Goal: Task Accomplishment & Management: Manage account settings

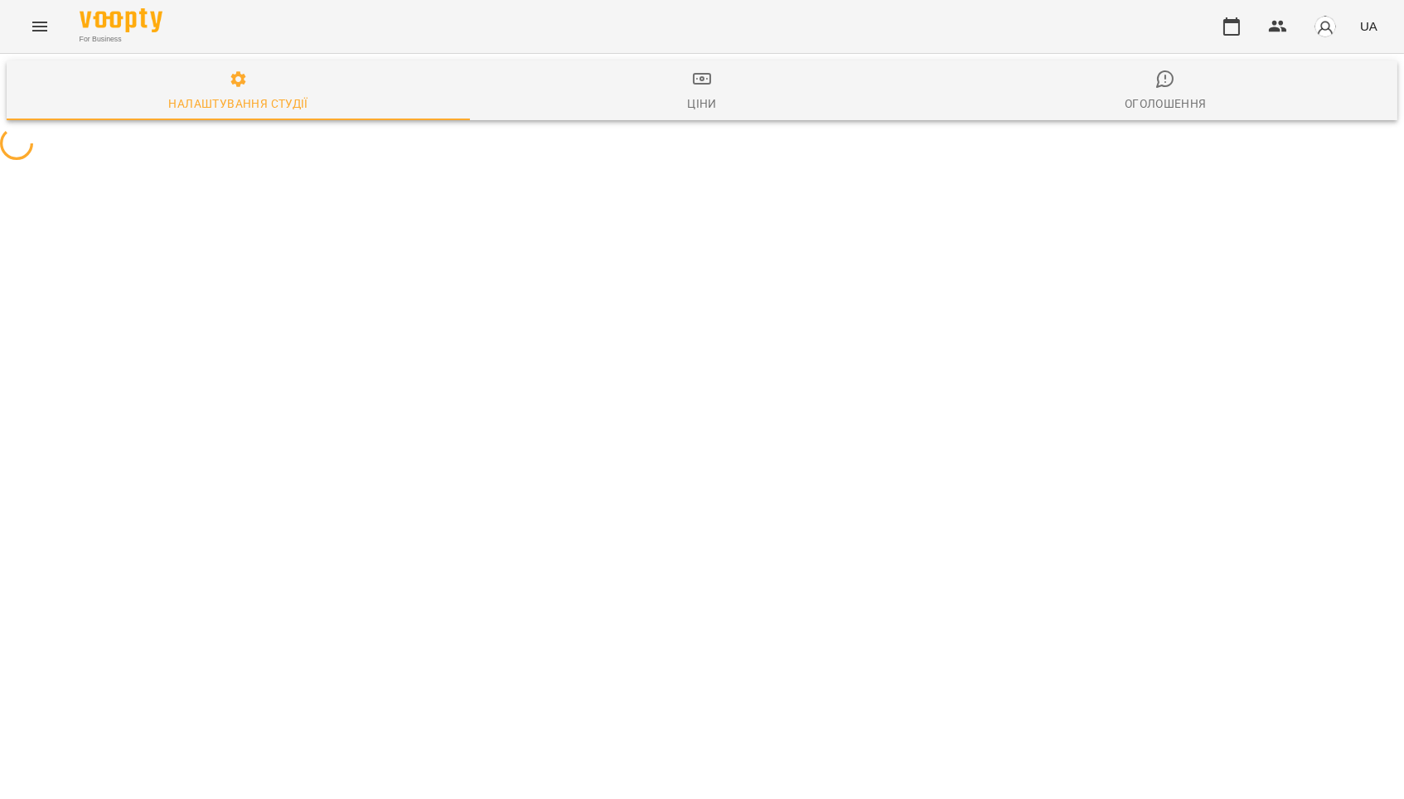
select select "**"
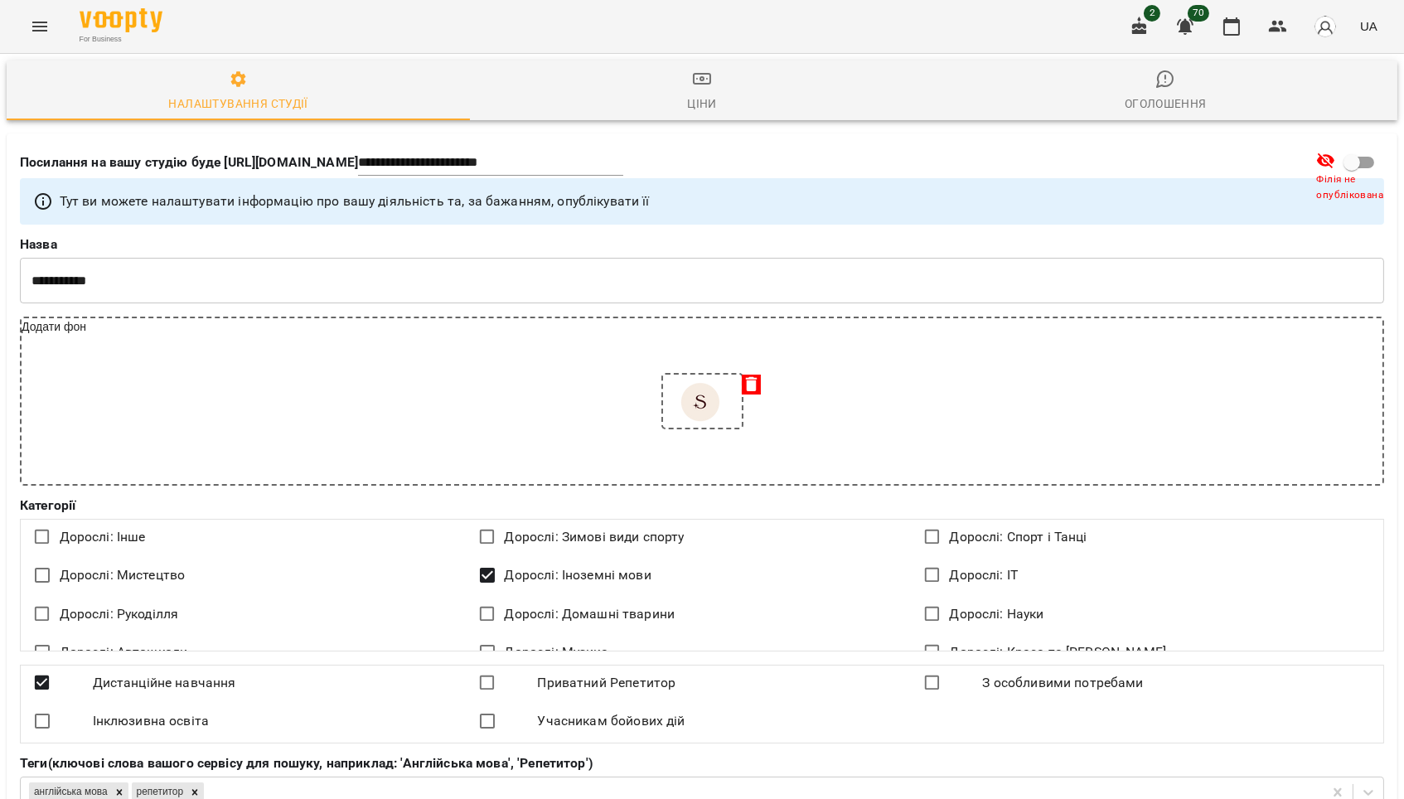
click at [54, 23] on button "Menu" at bounding box center [40, 27] width 40 height 40
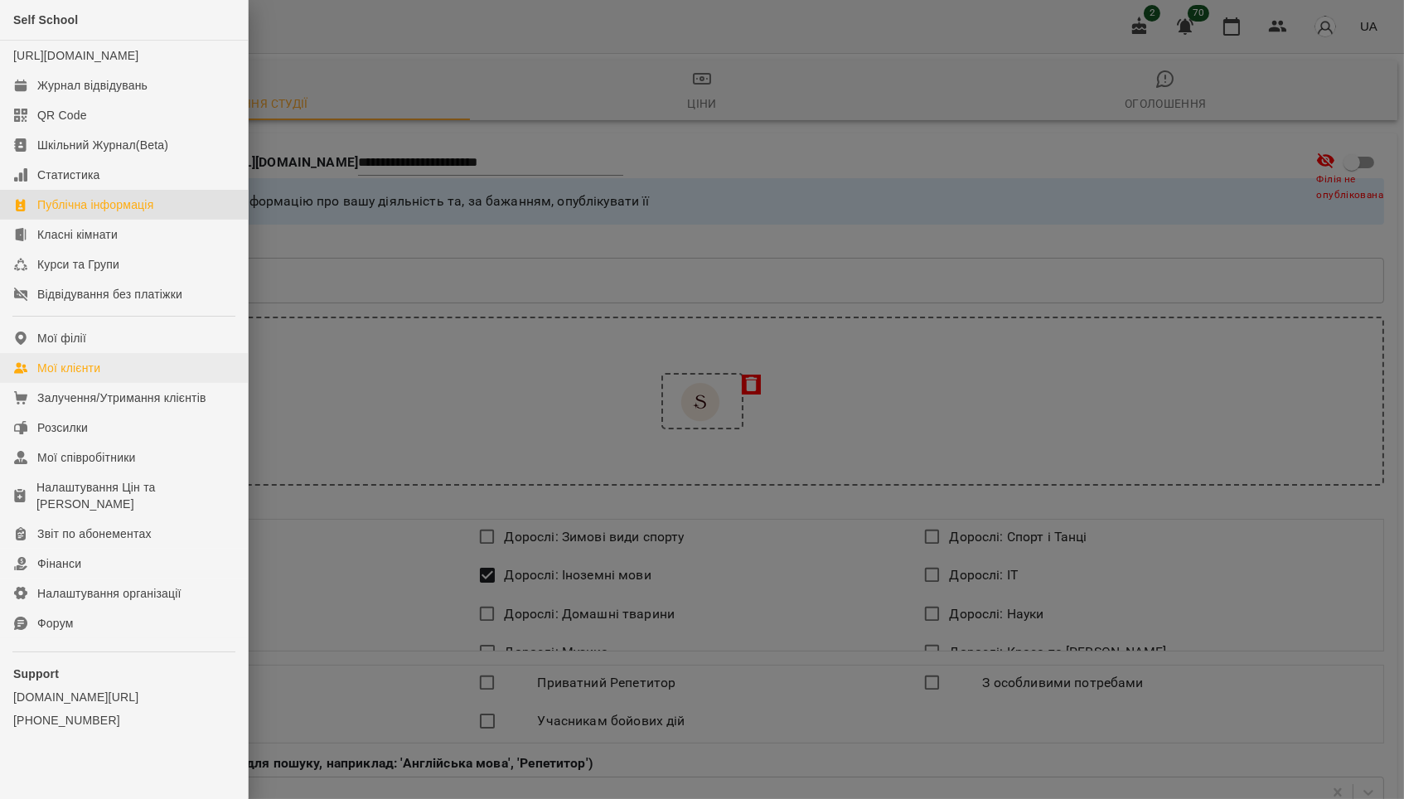
click at [100, 371] on div "Мої клієнти" at bounding box center [68, 368] width 63 height 17
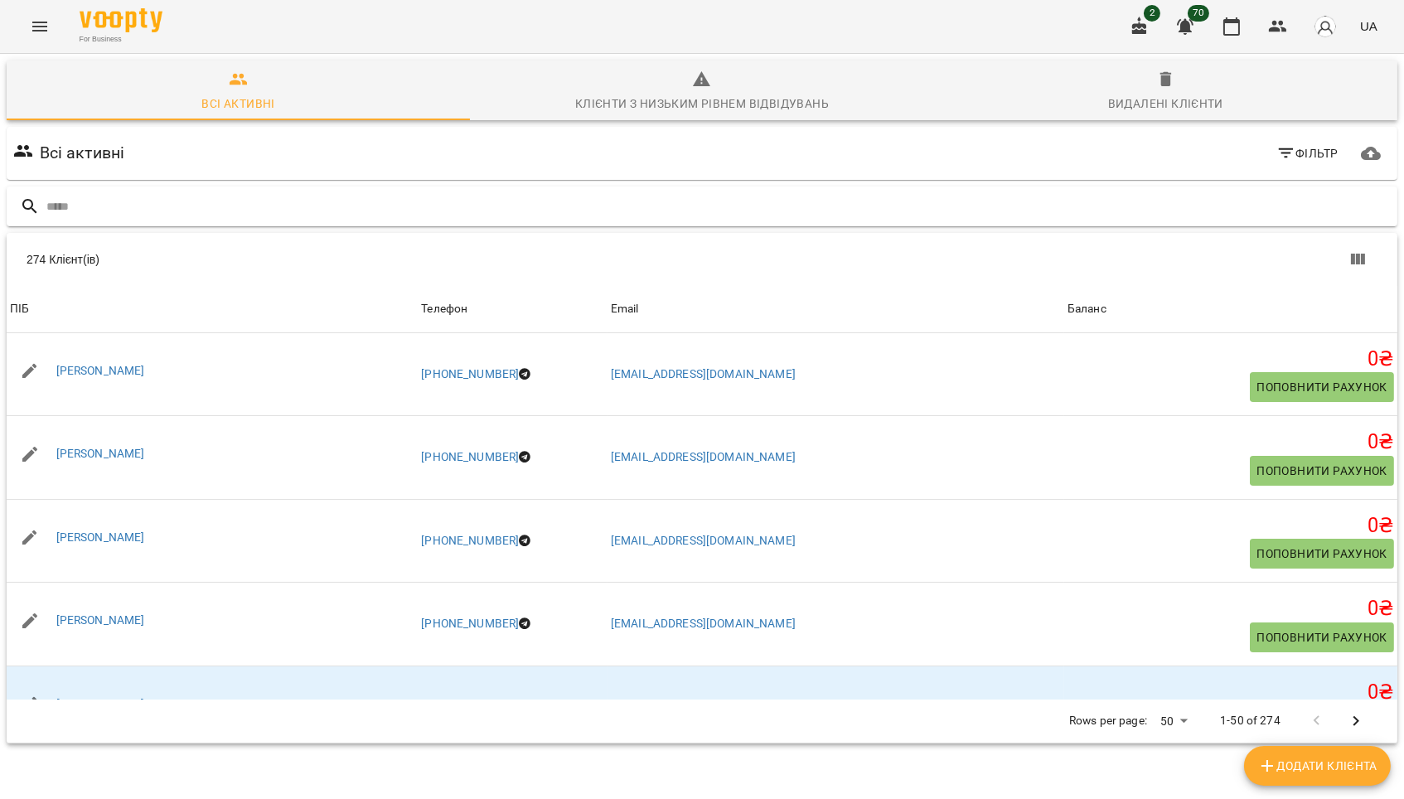
click at [440, 206] on input "text" at bounding box center [718, 206] width 1345 height 27
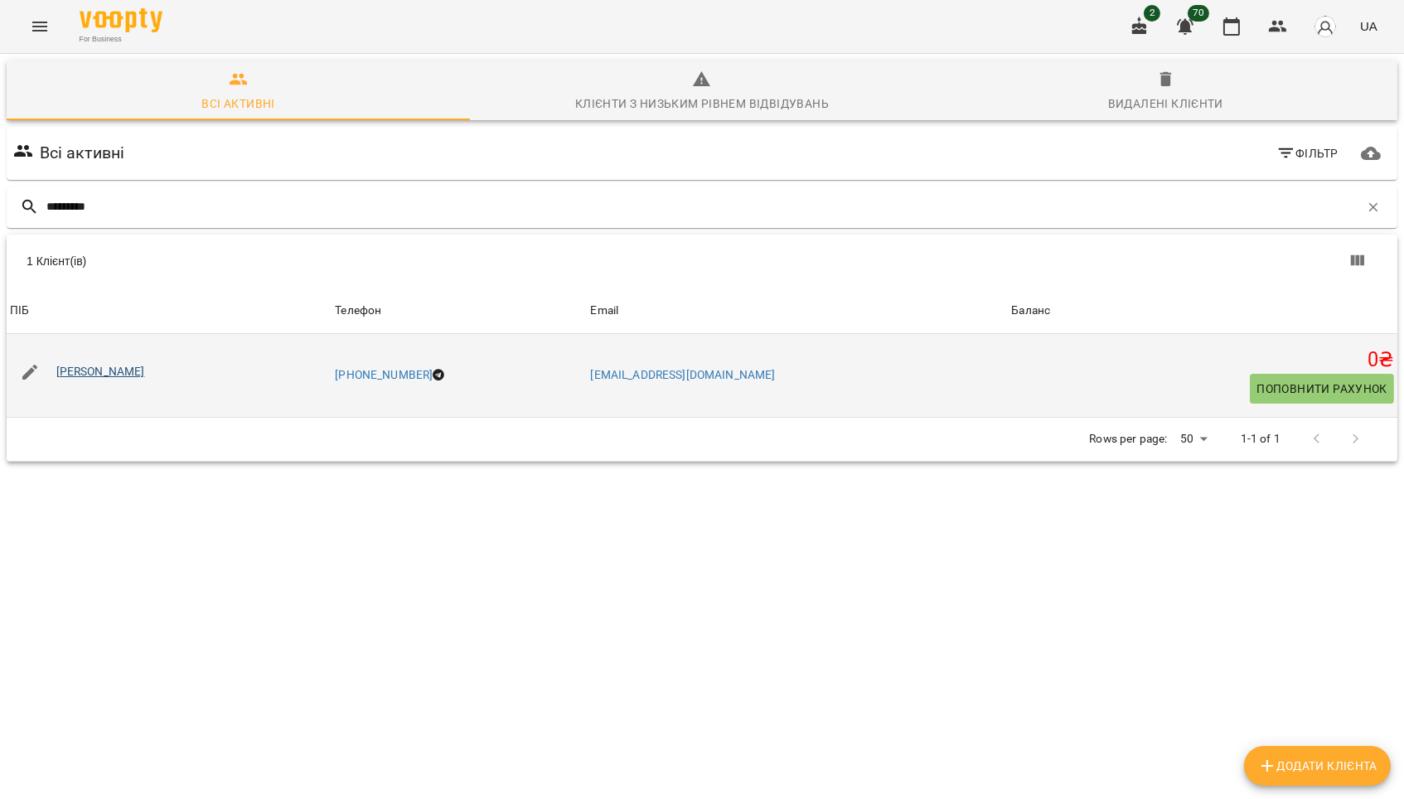
type input "*********"
click at [145, 378] on link "[PERSON_NAME]" at bounding box center [100, 371] width 89 height 13
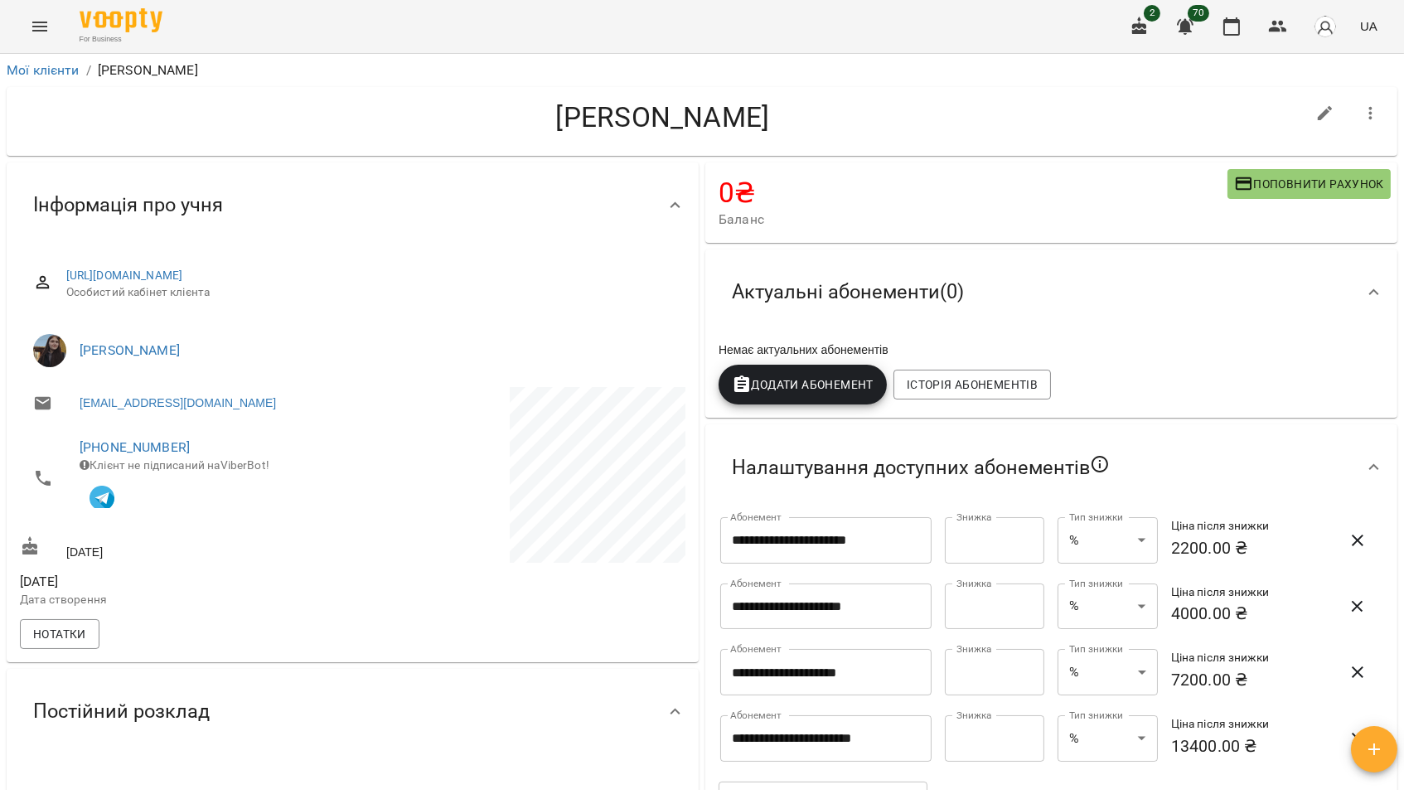
click at [847, 394] on span "Додати Абонемент" at bounding box center [803, 385] width 142 height 20
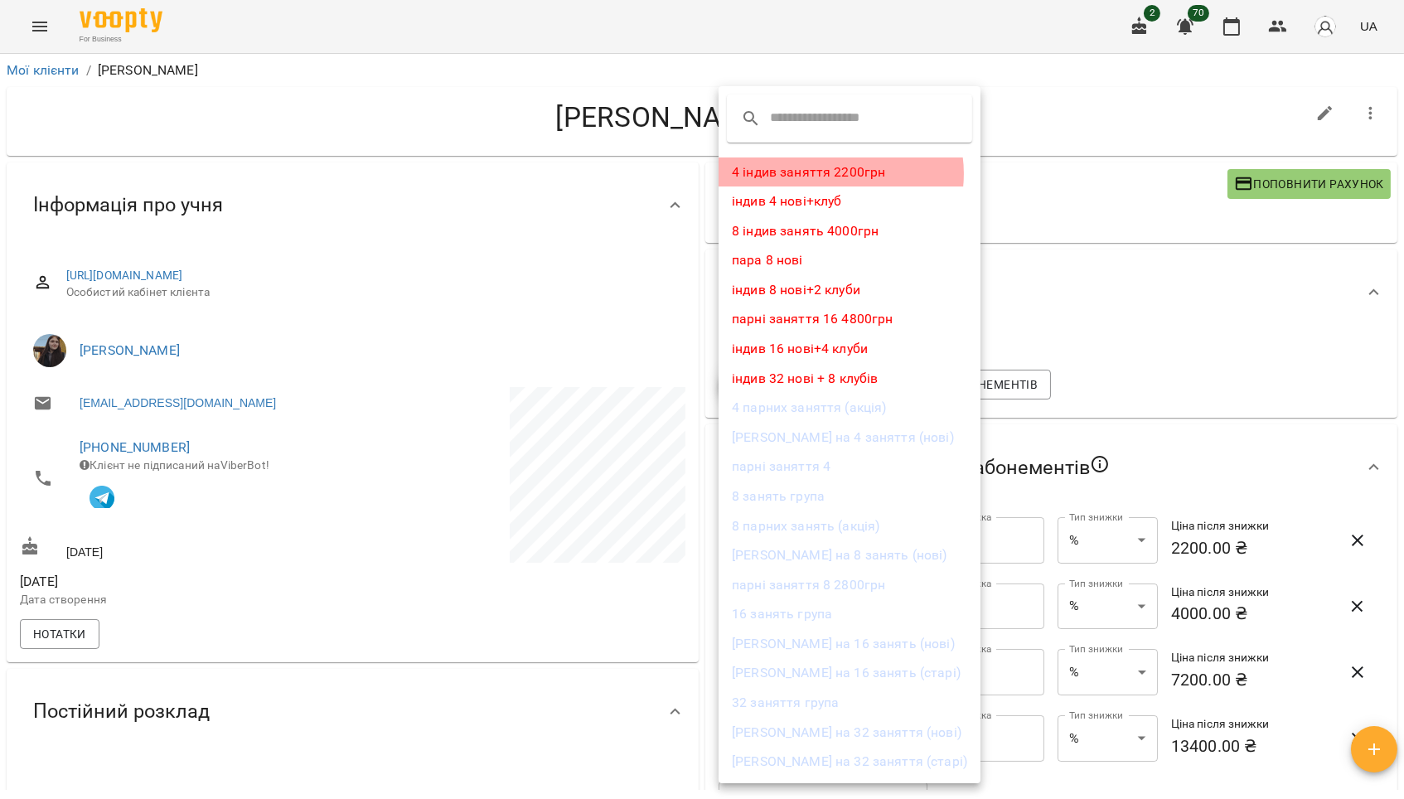
click at [841, 177] on li "4 індив заняття 2200грн" at bounding box center [850, 173] width 262 height 30
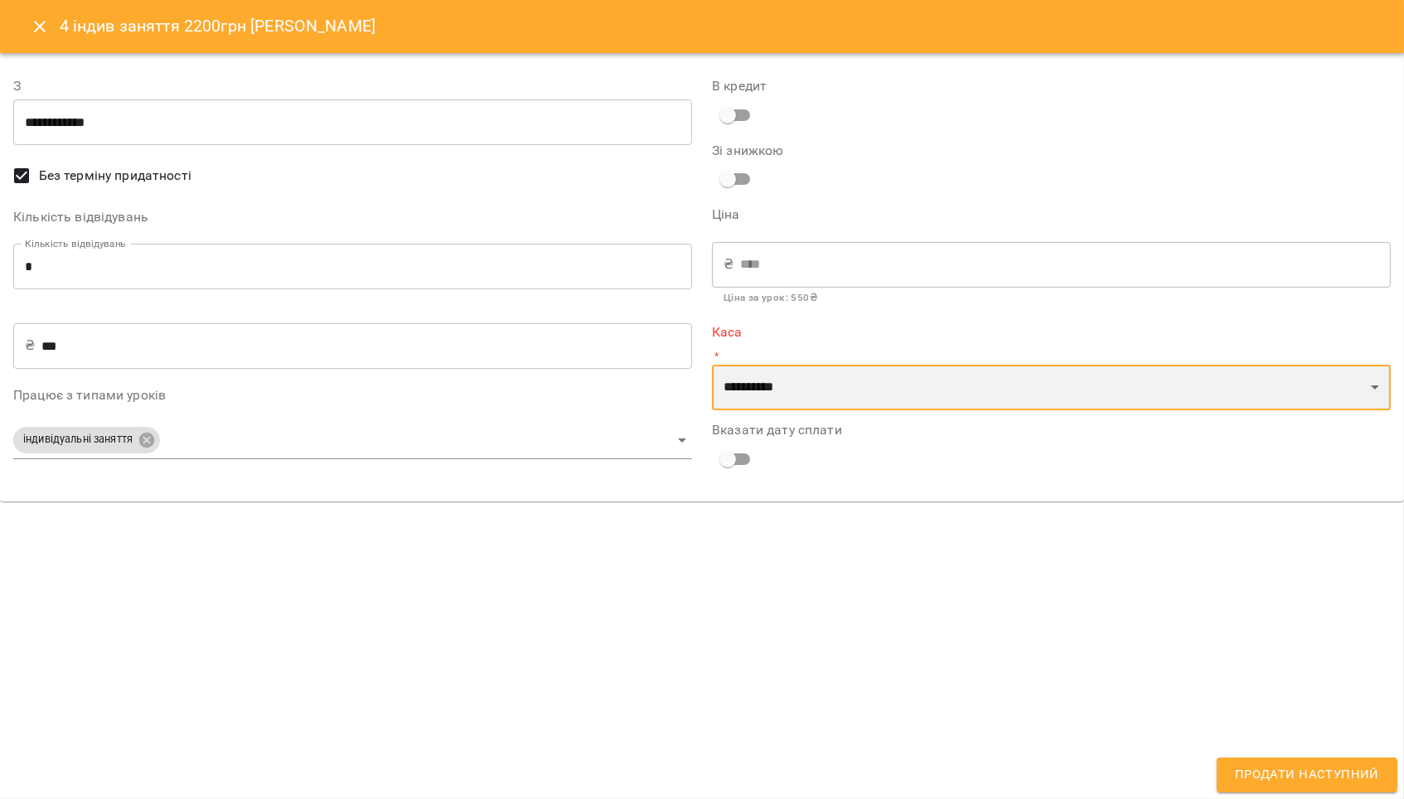
select select "****"
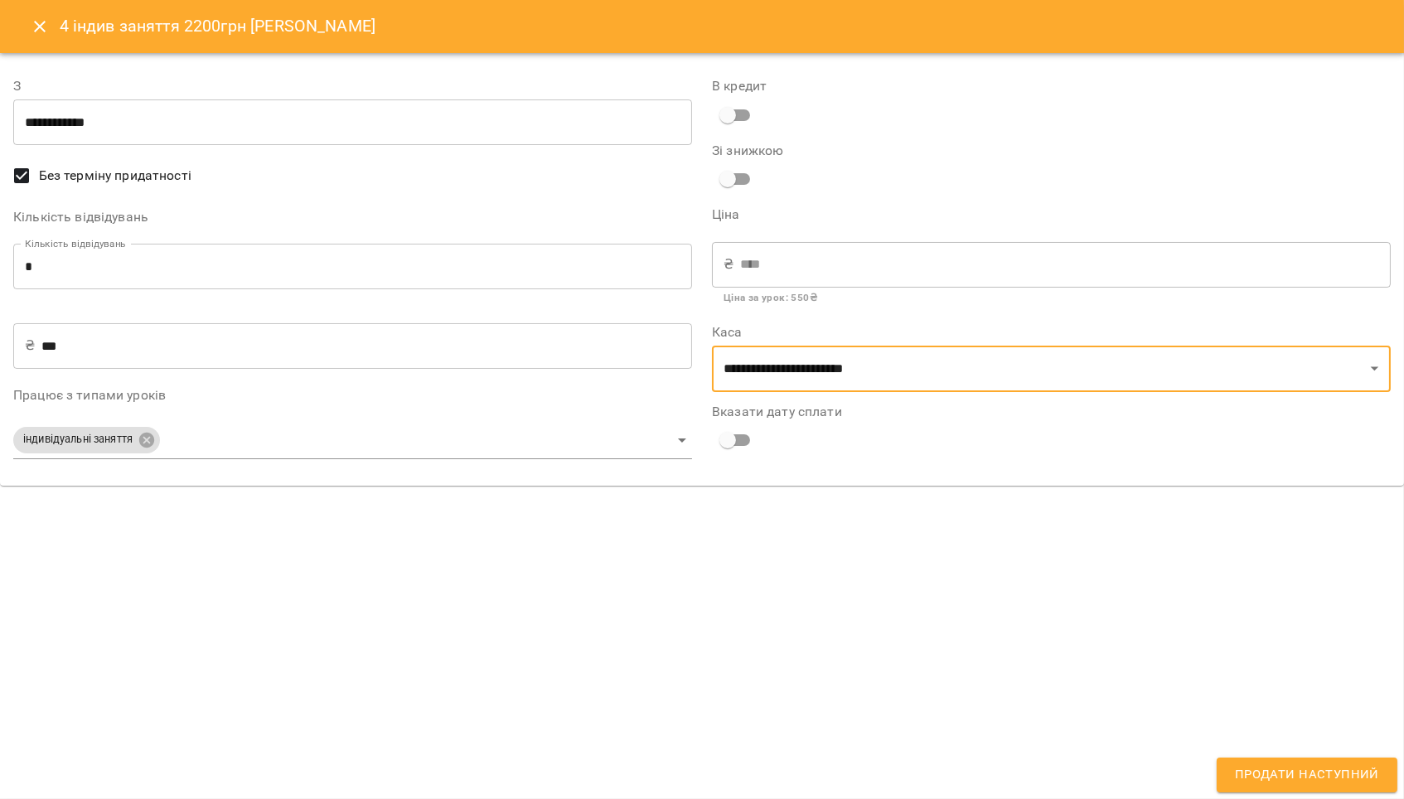
click at [1316, 777] on span "Продати наступний" at bounding box center [1307, 775] width 144 height 22
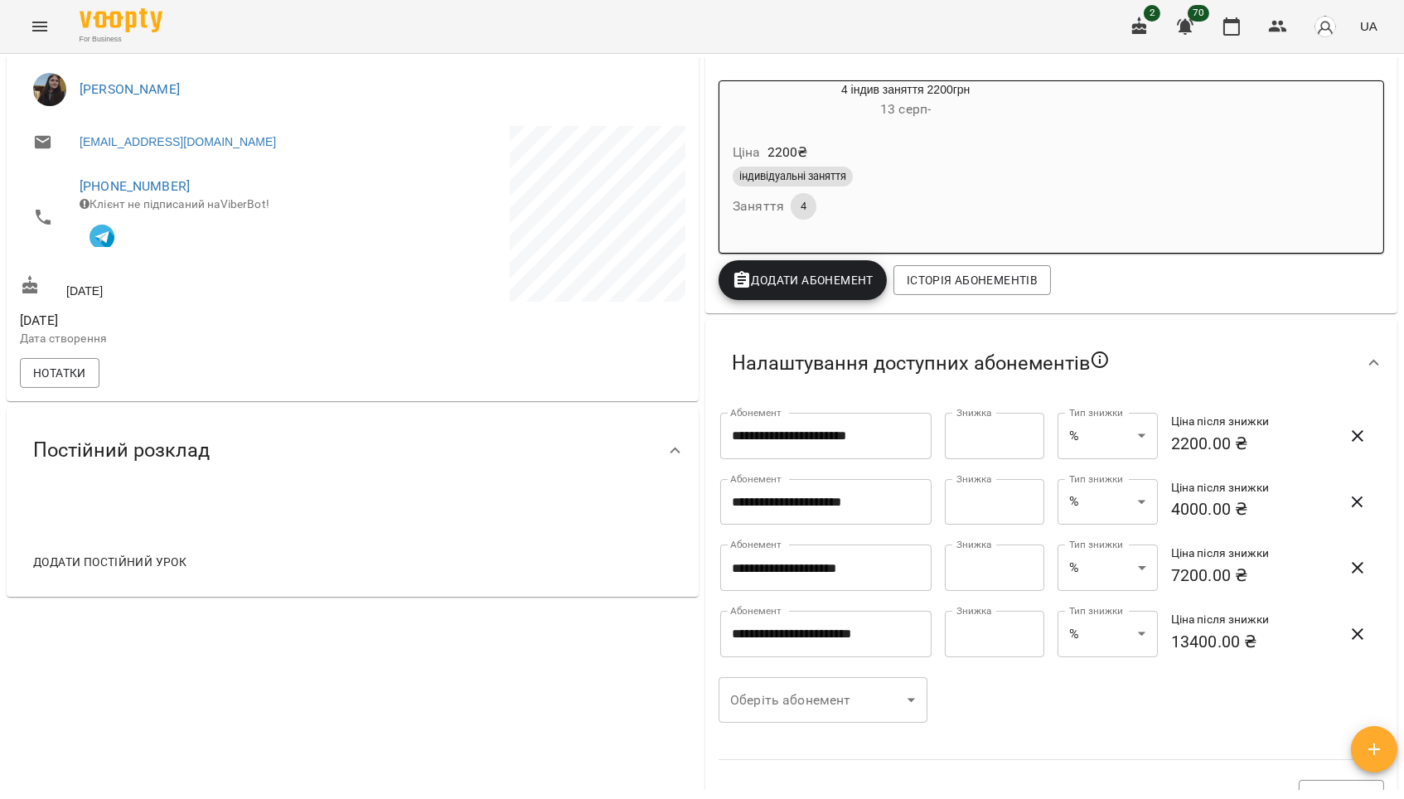
scroll to position [330, 0]
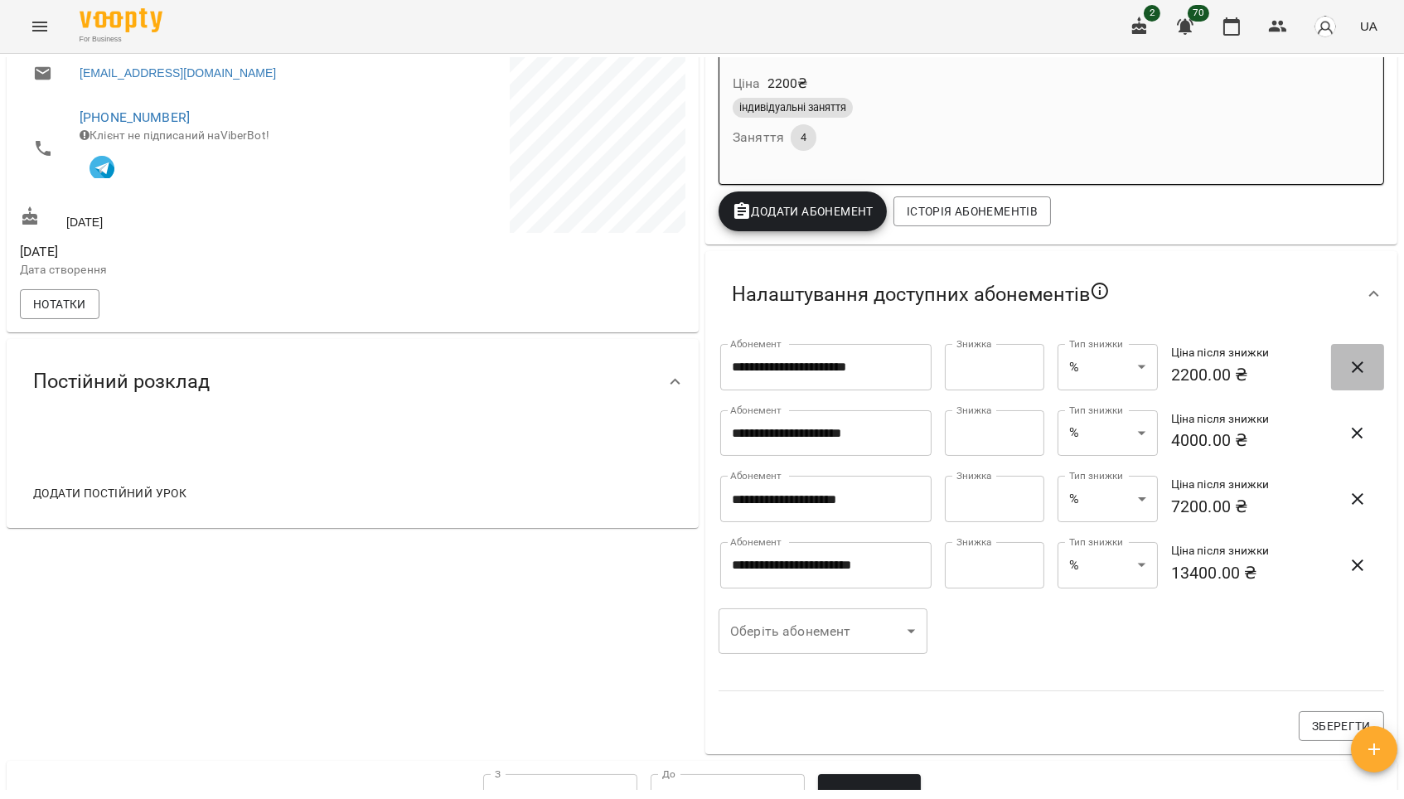
click at [1355, 372] on icon "button" at bounding box center [1358, 367] width 12 height 12
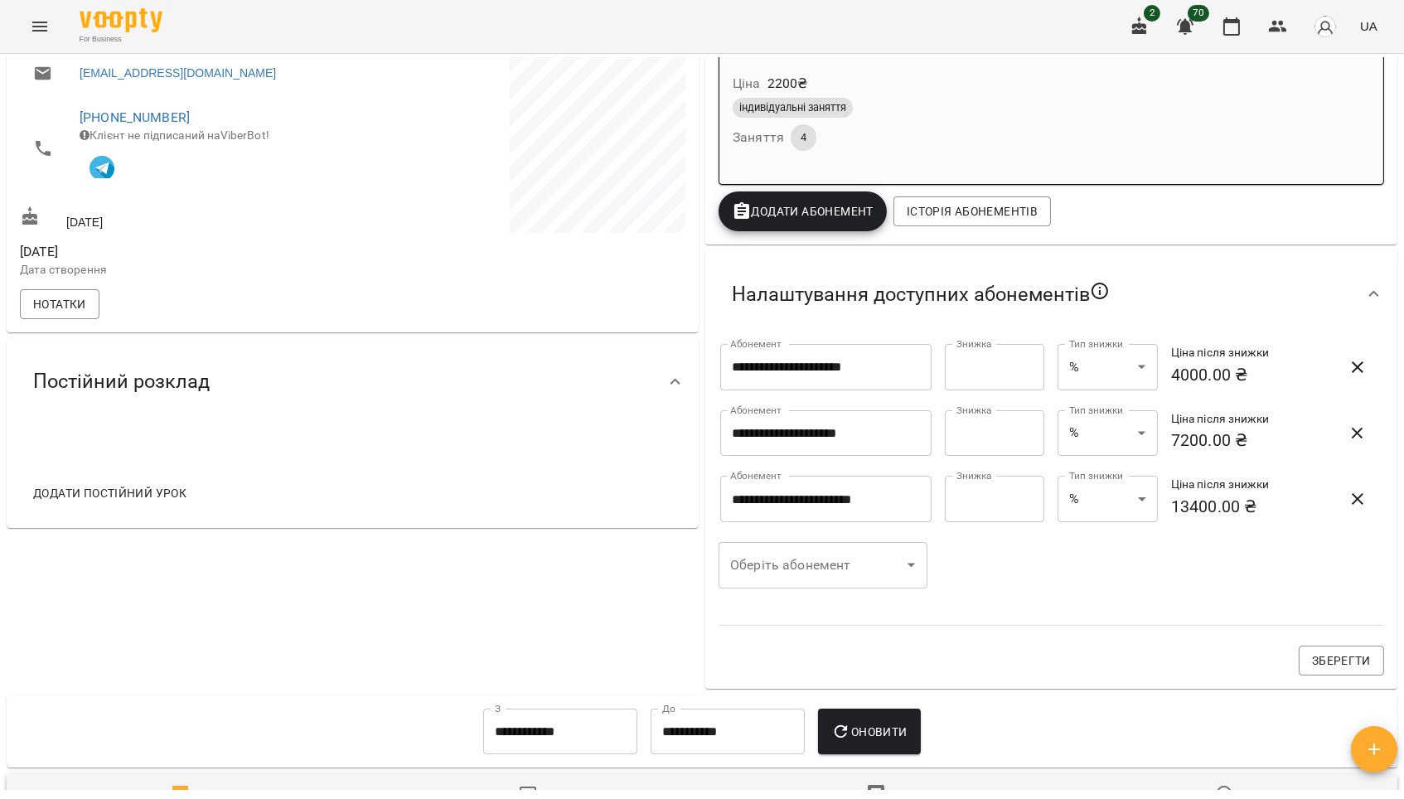
click at [1355, 372] on icon "button" at bounding box center [1358, 367] width 12 height 12
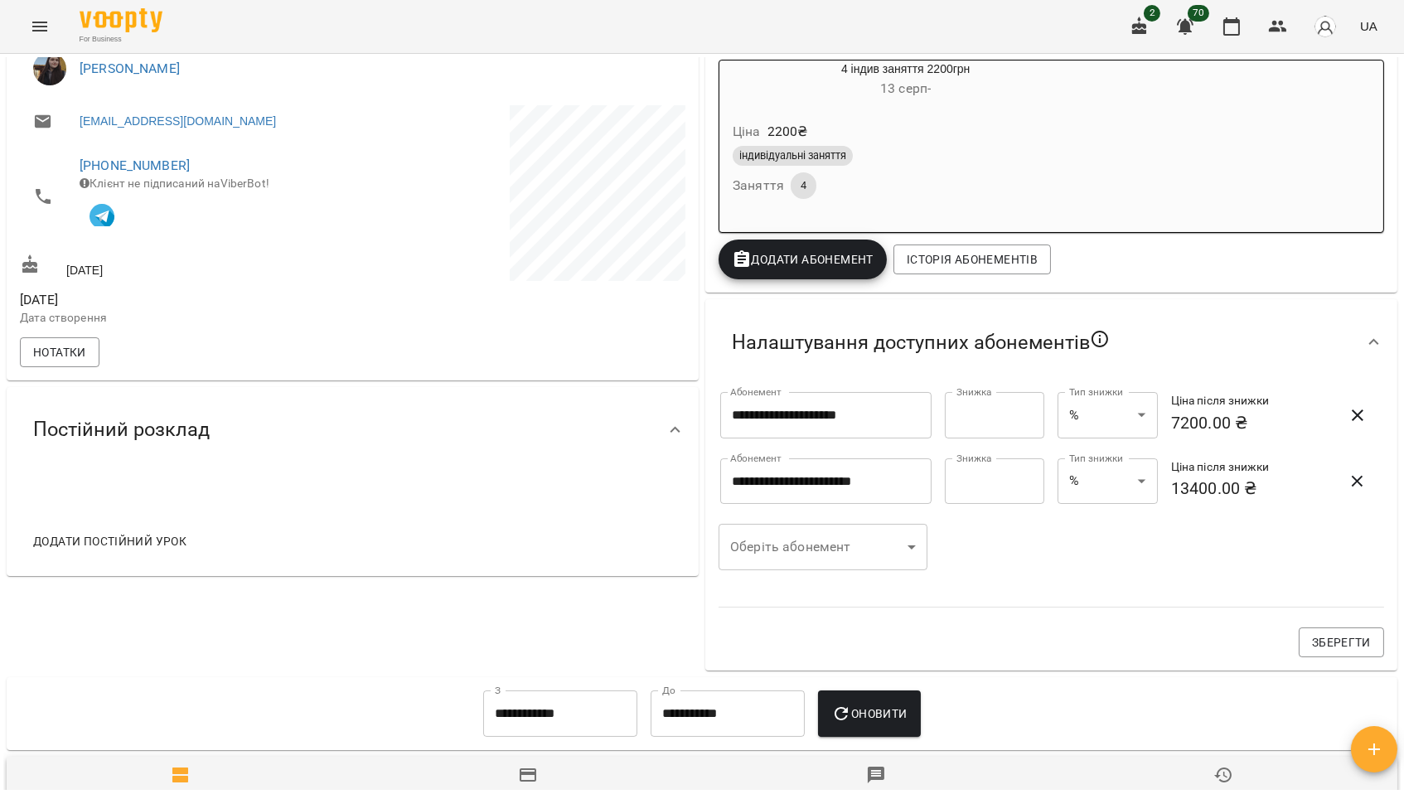
scroll to position [261, 0]
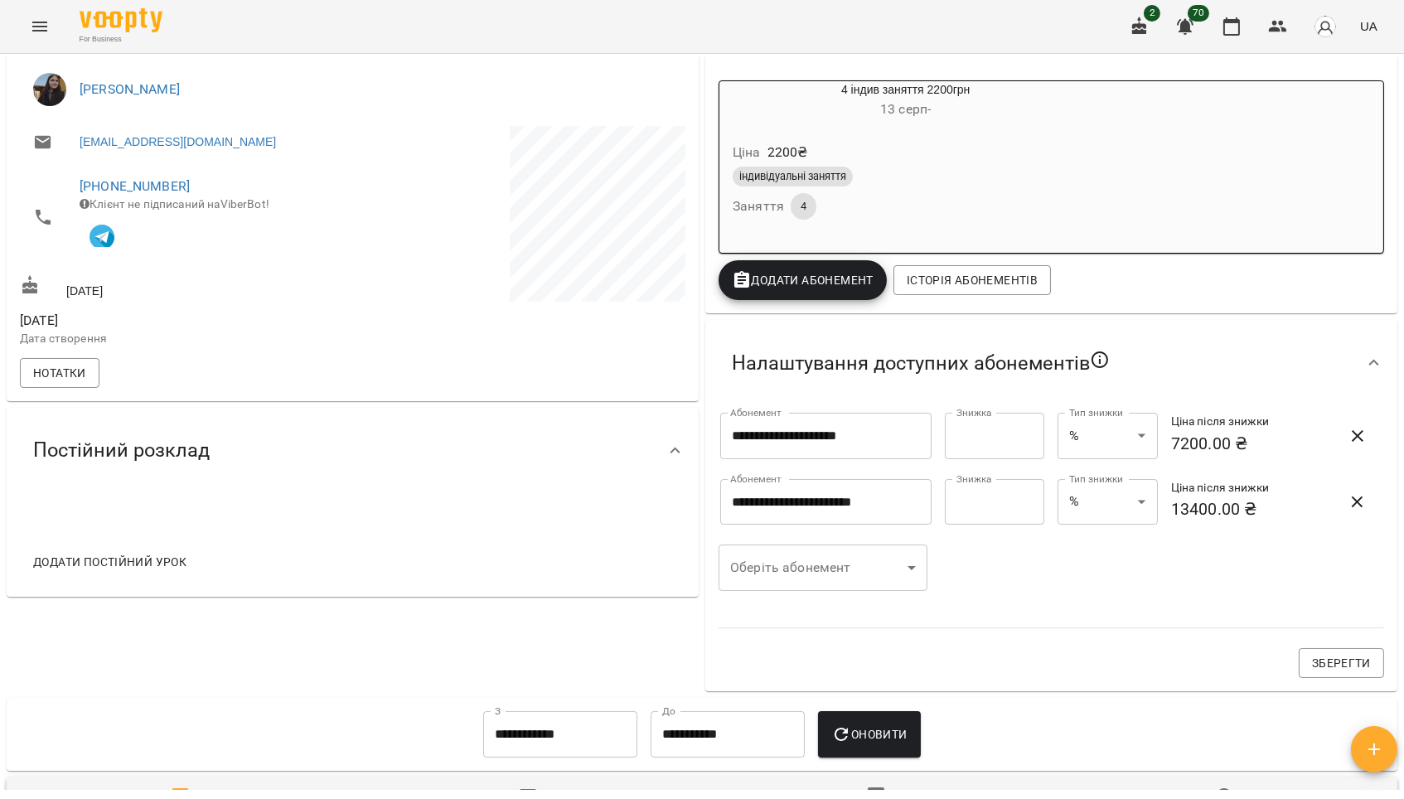
click at [866, 572] on body "**********" at bounding box center [702, 426] width 1404 height 853
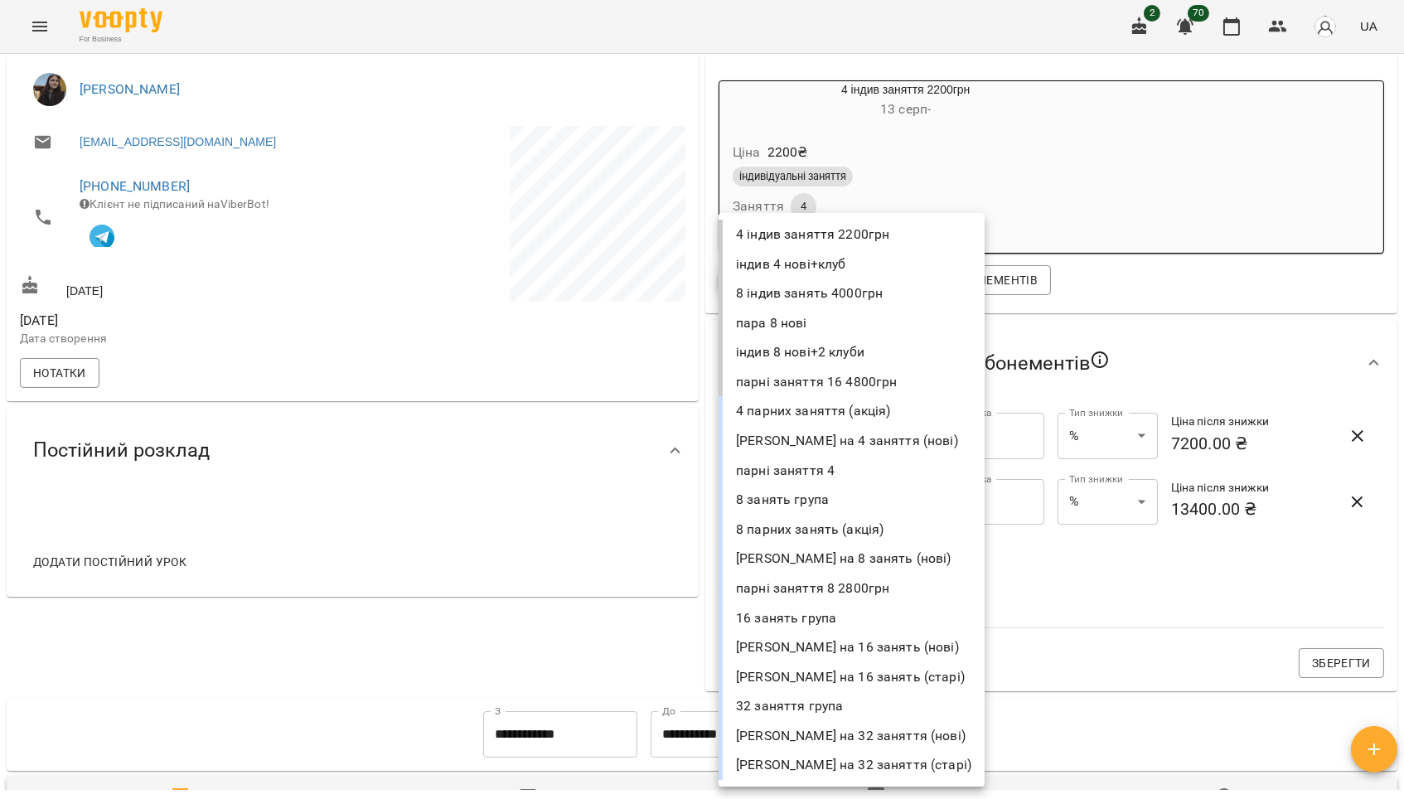
click at [1026, 607] on div at bounding box center [702, 399] width 1404 height 799
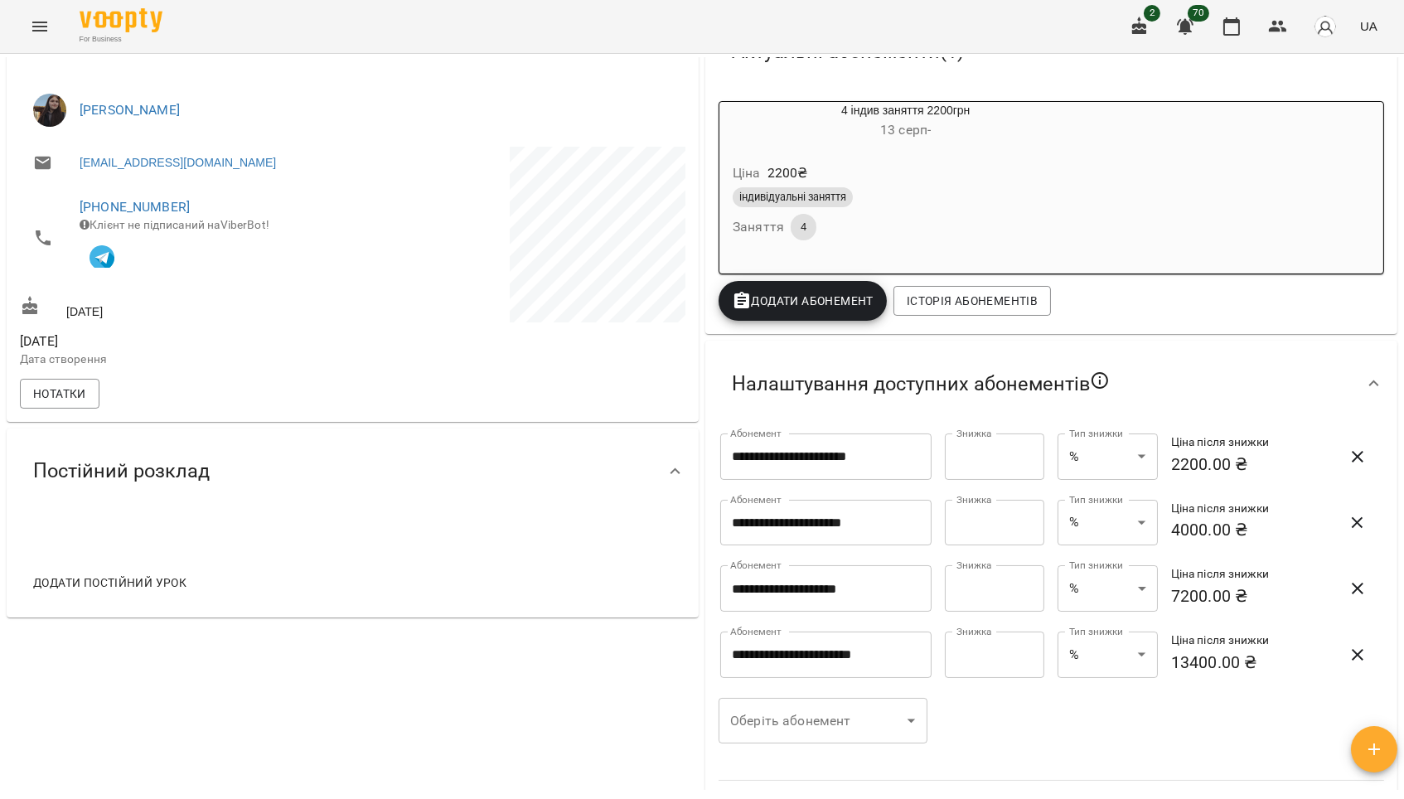
scroll to position [186, 0]
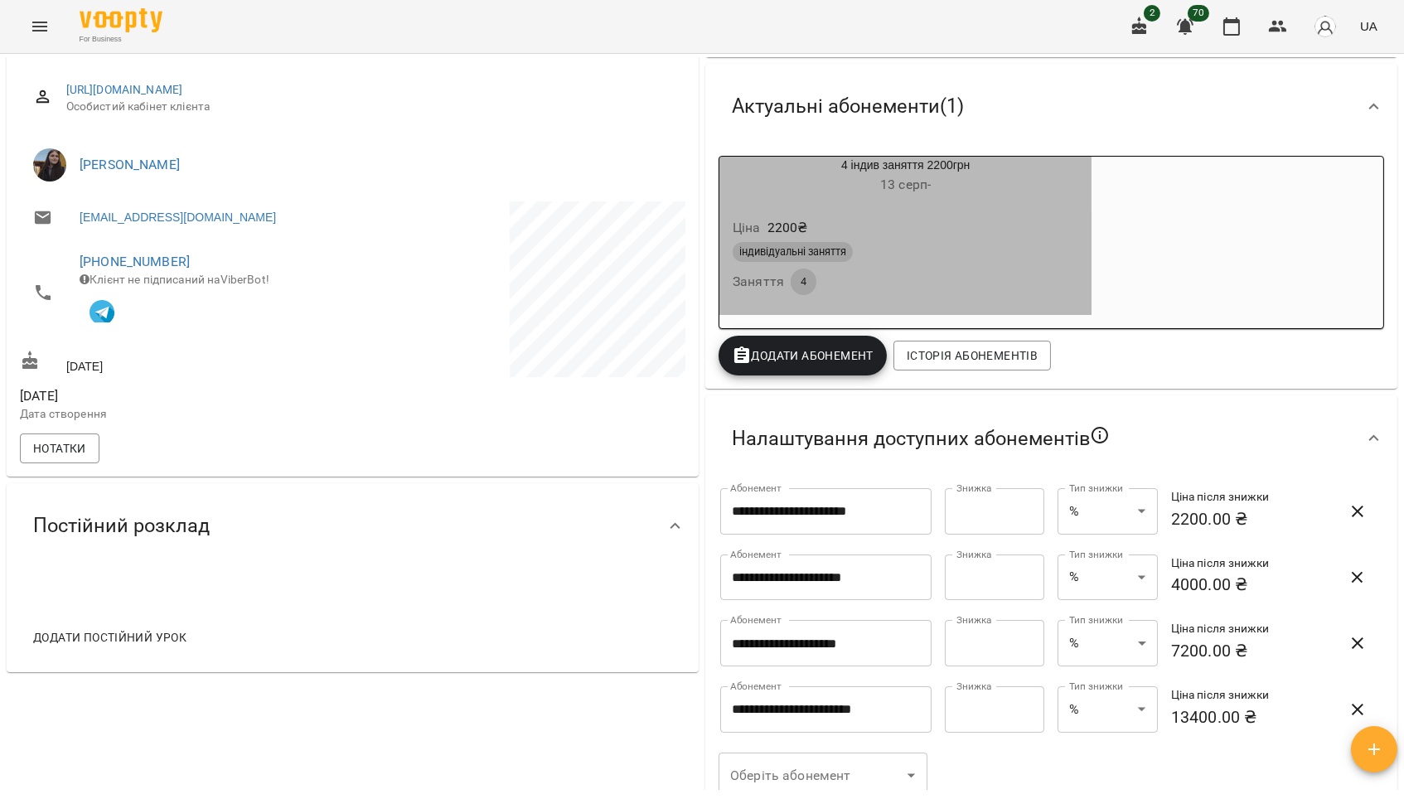
click at [888, 195] on h6 "[DATE] -" at bounding box center [906, 184] width 372 height 23
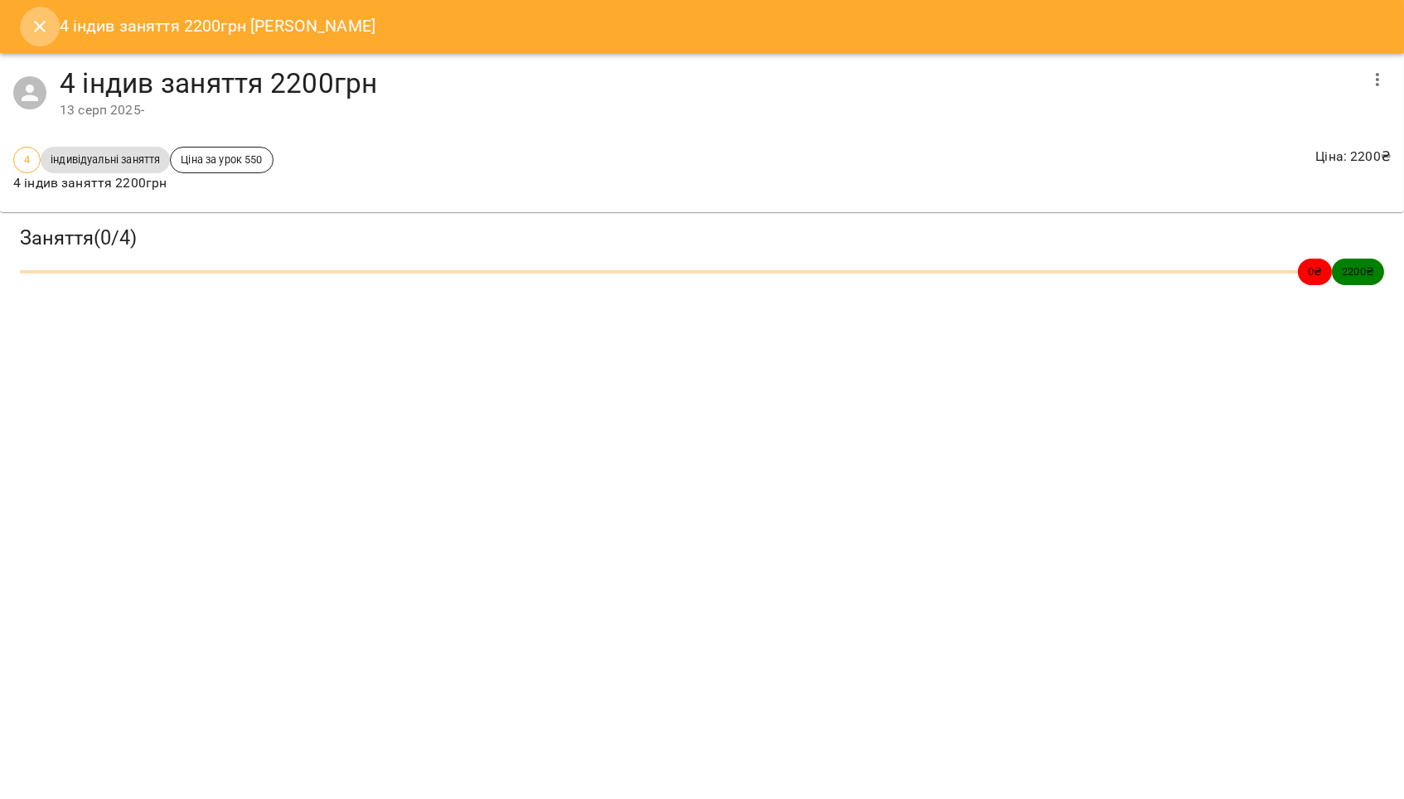
click at [43, 27] on icon "Close" at bounding box center [40, 27] width 20 height 20
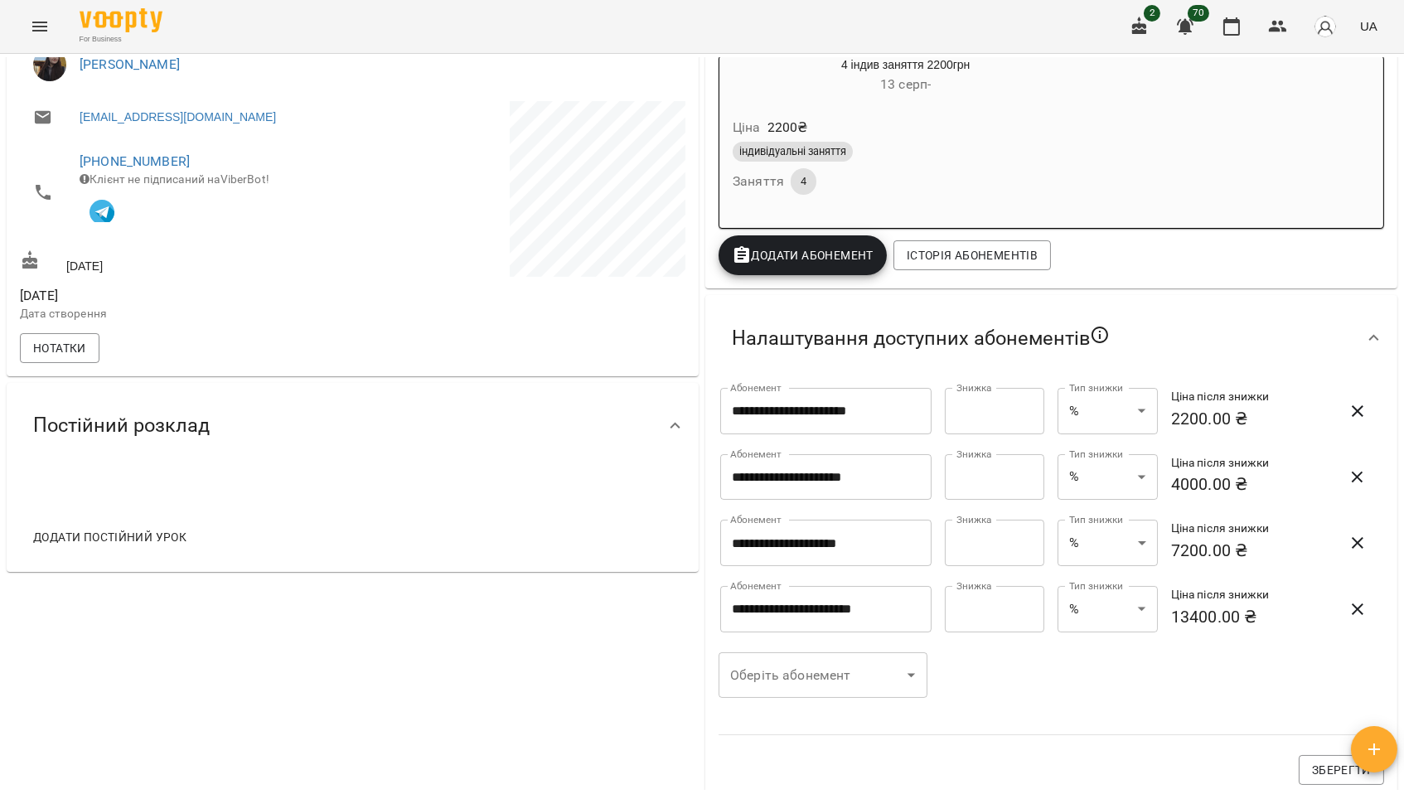
scroll to position [291, 0]
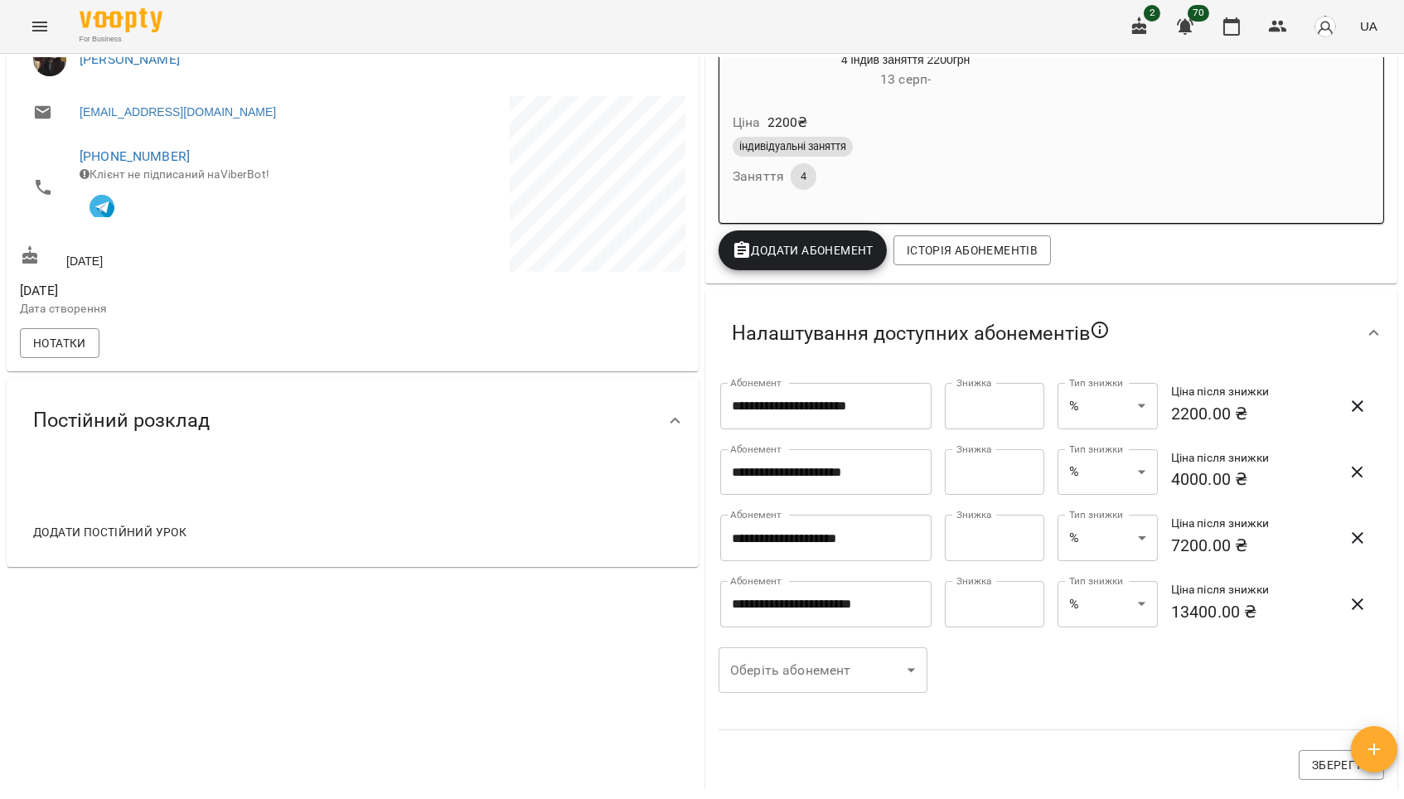
click at [1359, 410] on icon "button" at bounding box center [1358, 406] width 12 height 12
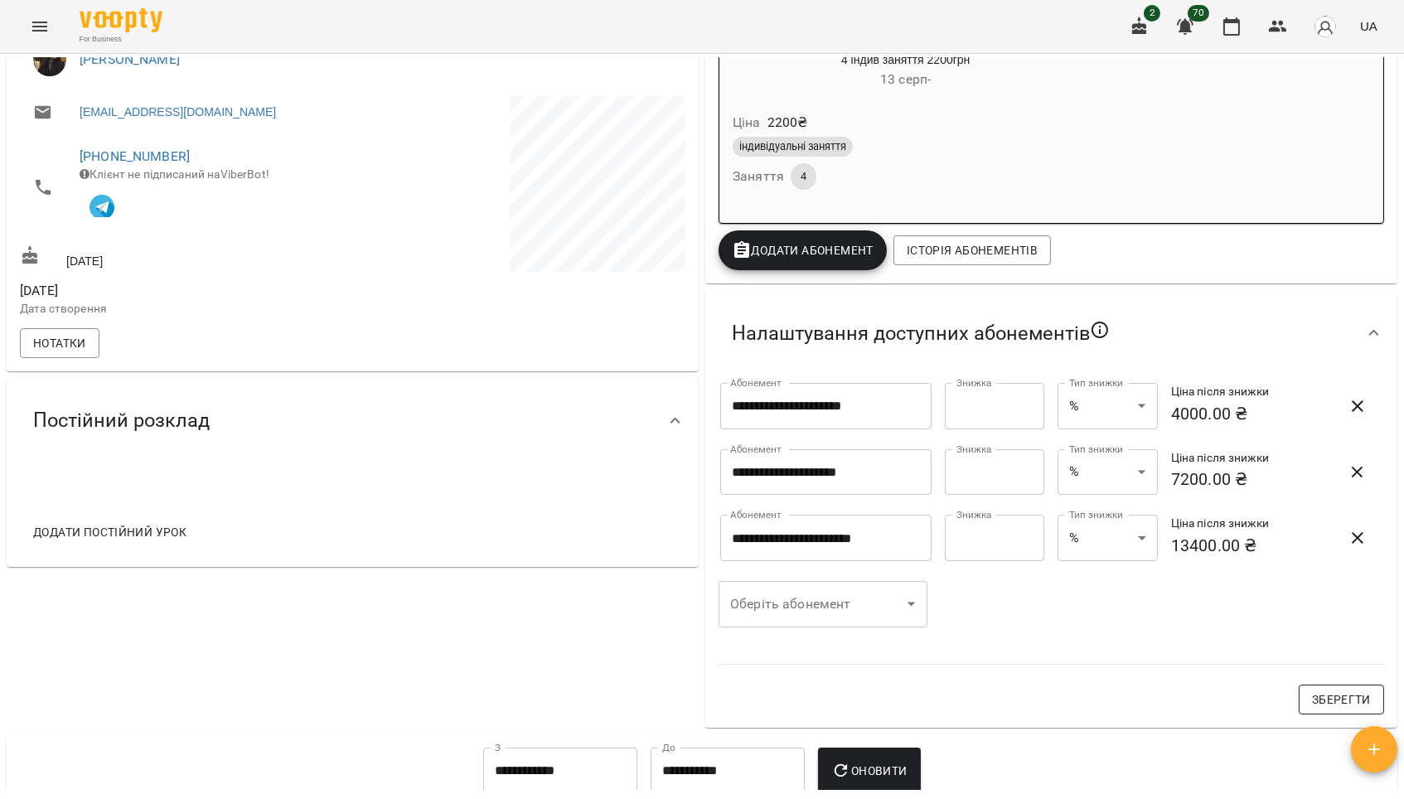
click at [1340, 702] on span "Зберегти" at bounding box center [1341, 700] width 59 height 20
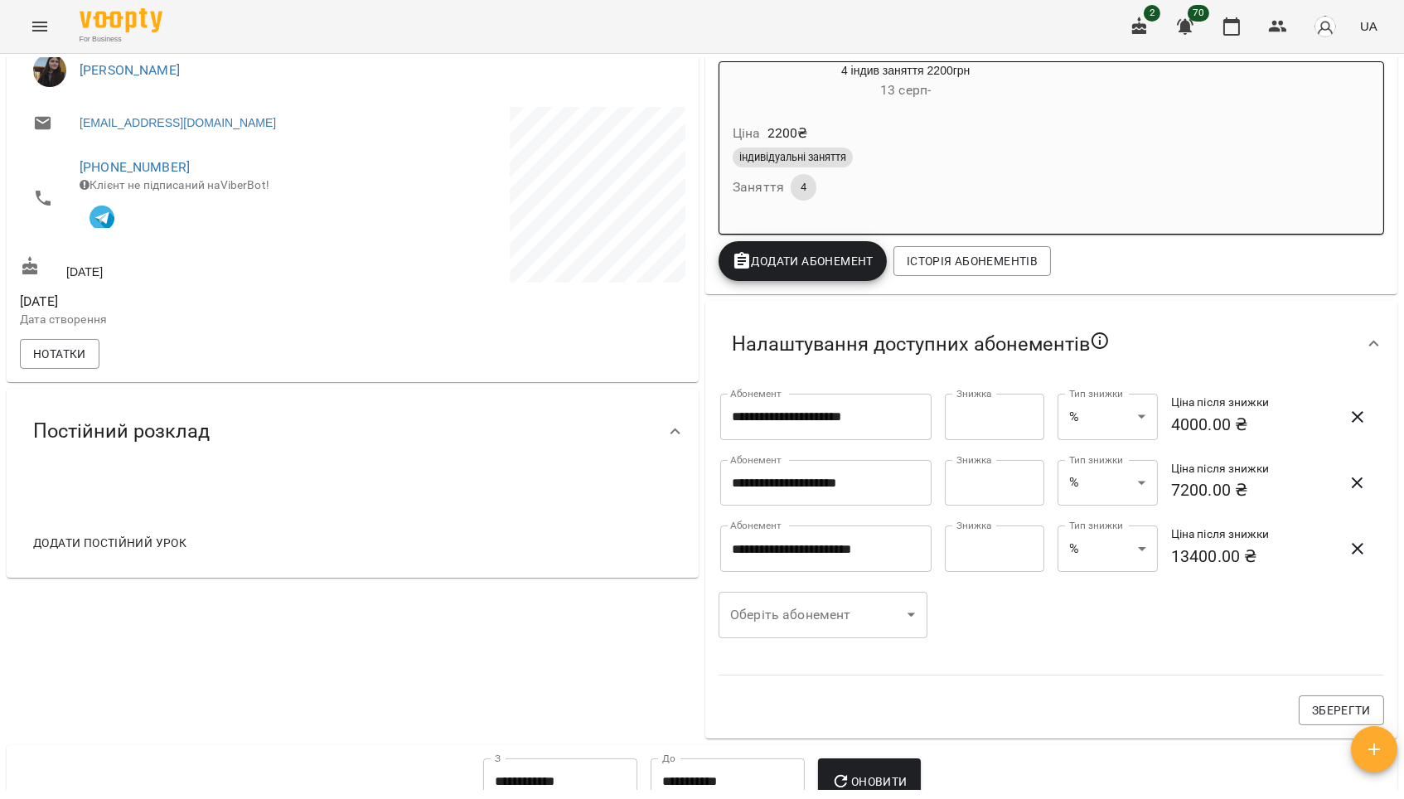
scroll to position [354, 0]
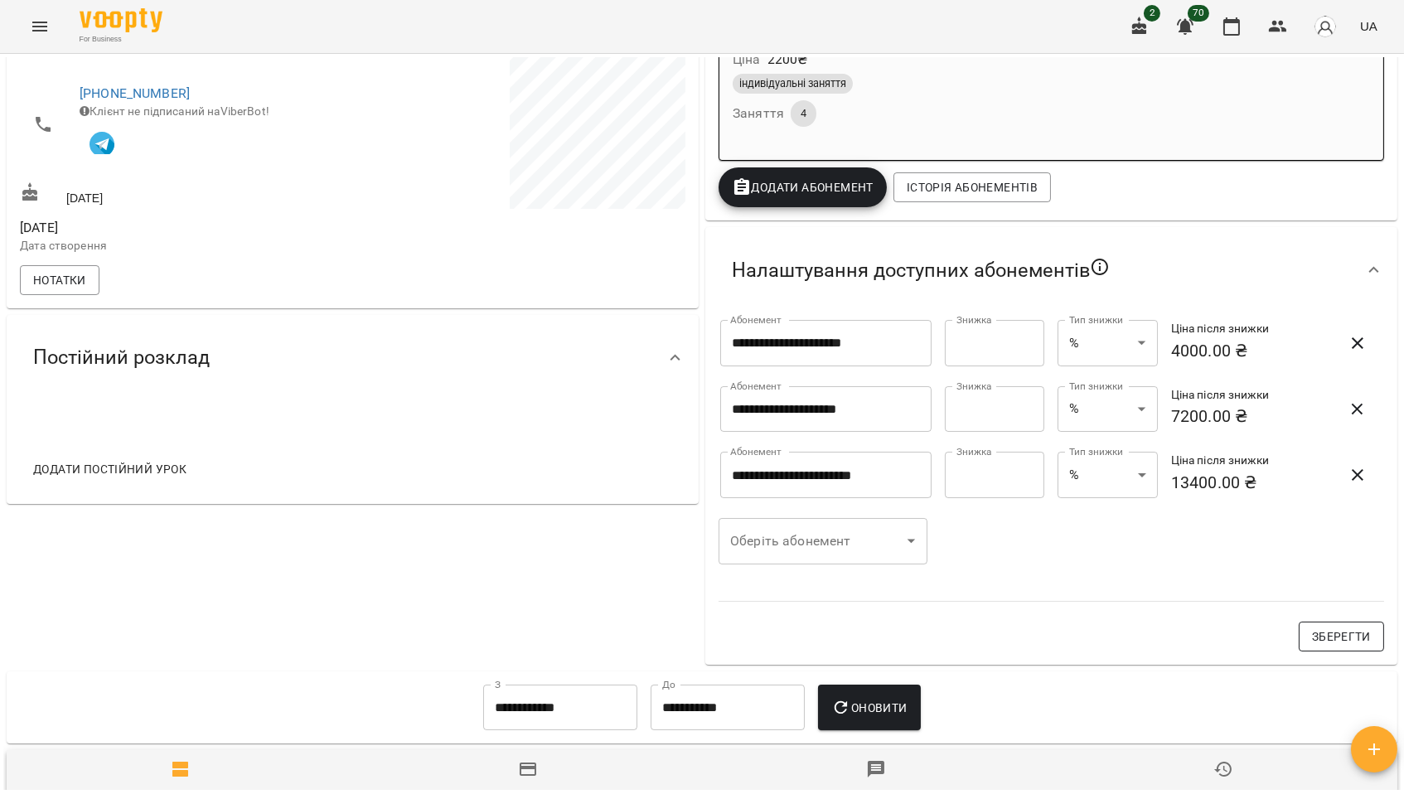
click at [1352, 637] on span "Зберегти" at bounding box center [1341, 637] width 59 height 20
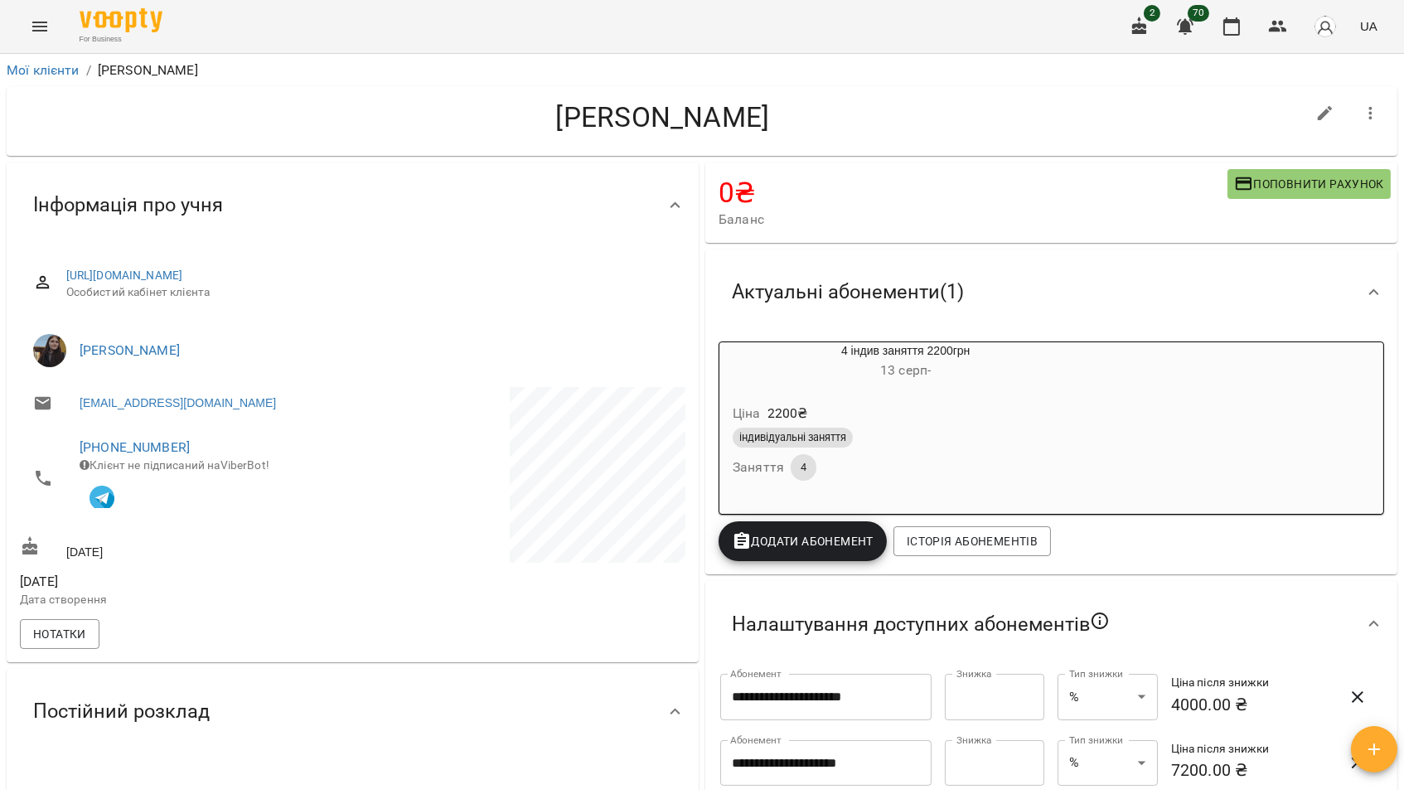
scroll to position [0, 0]
